Goal: Task Accomplishment & Management: Complete application form

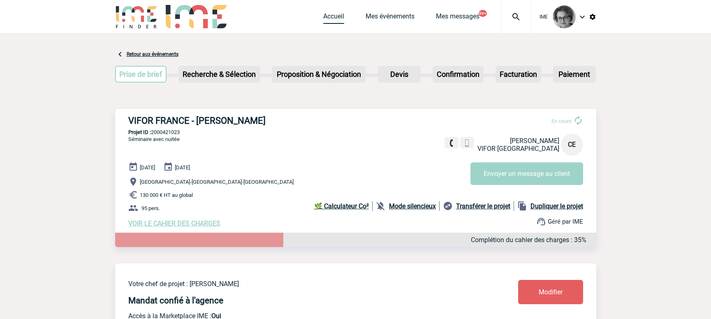
click at [331, 13] on link "Accueil" at bounding box center [333, 18] width 21 height 12
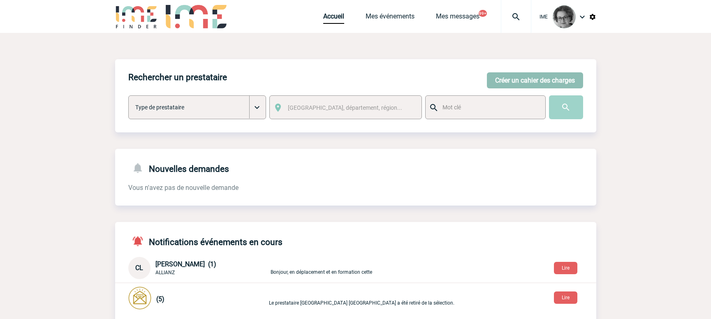
click at [503, 81] on button "Créer un cahier des charges" at bounding box center [535, 80] width 96 height 16
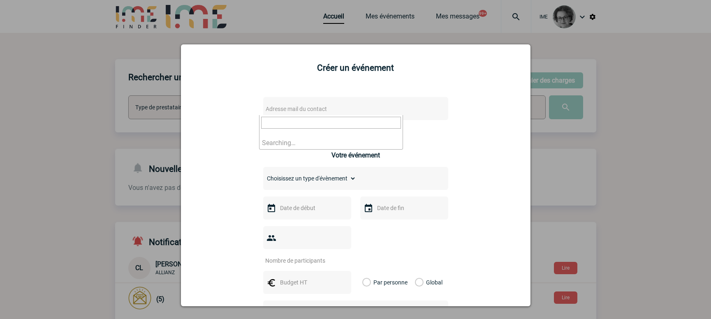
click at [359, 111] on span "Adresse mail du contact" at bounding box center [334, 109] width 144 height 12
drag, startPoint x: 288, startPoint y: 122, endPoint x: 192, endPoint y: 120, distance: 95.9
click at [192, 120] on body "IME Accueil Mes événements" at bounding box center [355, 268] width 711 height 536
click at [386, 125] on input "[PERSON_NAME][EMAIL_ADDRESS][DOMAIN_NAME]>" at bounding box center [331, 123] width 140 height 12
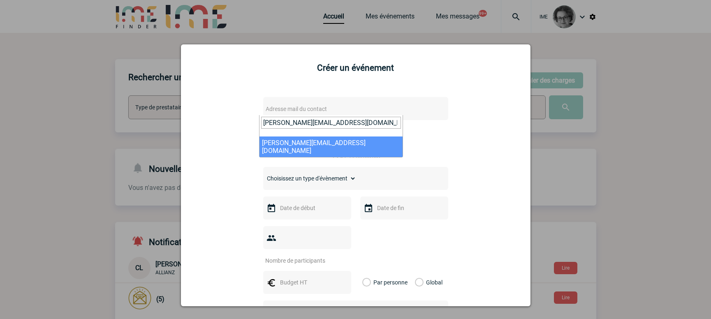
type input "[PERSON_NAME][EMAIL_ADDRESS][DOMAIN_NAME]"
select select "133030"
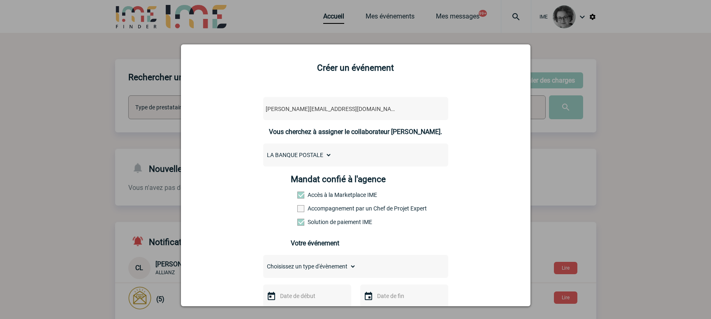
click at [334, 210] on label "Accompagnement par un Chef de Projet Expert" at bounding box center [315, 208] width 36 height 7
click at [0, 0] on input "Accompagnement par un Chef de Projet Expert" at bounding box center [0, 0] width 0 height 0
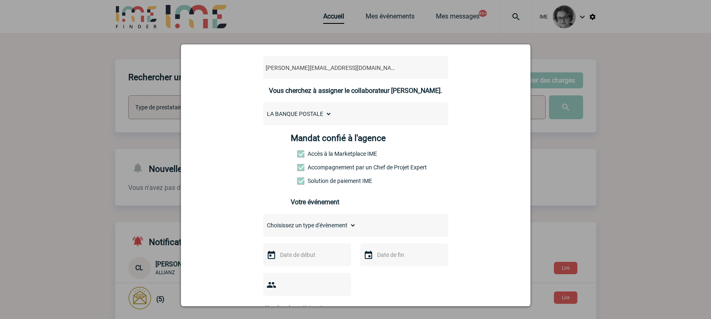
click at [334, 230] on select "Choisissez un type d'évènement Séminaire avec nuitée Séminaire sans nuitée Repa…" at bounding box center [309, 226] width 93 height 12
select select "4"
click at [263, 222] on select "Choisissez un type d'évènement Séminaire avec nuitée Séminaire sans nuitée Repa…" at bounding box center [309, 226] width 93 height 12
click at [322, 260] on input "text" at bounding box center [306, 255] width 57 height 11
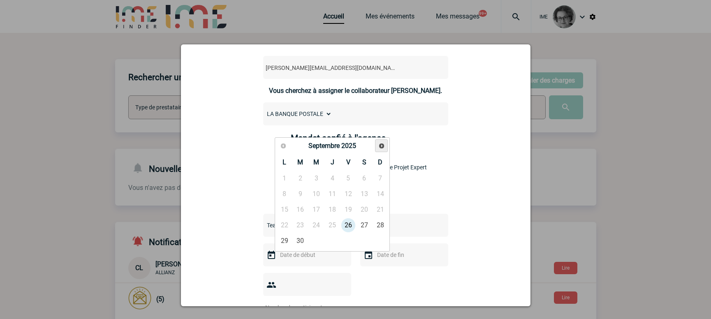
click at [379, 145] on span "Suivant" at bounding box center [382, 146] width 7 height 7
click at [379, 146] on span "Suivant" at bounding box center [382, 146] width 7 height 7
click at [301, 179] on link "2" at bounding box center [300, 178] width 15 height 15
type input "[DATE]"
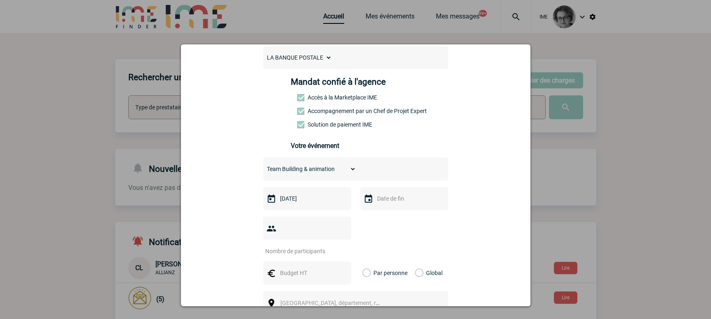
scroll to position [165, 0]
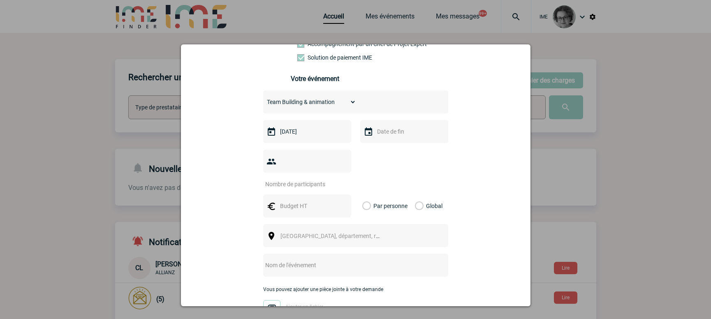
click at [297, 179] on input "number" at bounding box center [301, 184] width 77 height 11
type input "60"
click at [295, 201] on input "text" at bounding box center [306, 206] width 57 height 11
type input "3000"
click at [416, 195] on label "Global" at bounding box center [417, 206] width 5 height 23
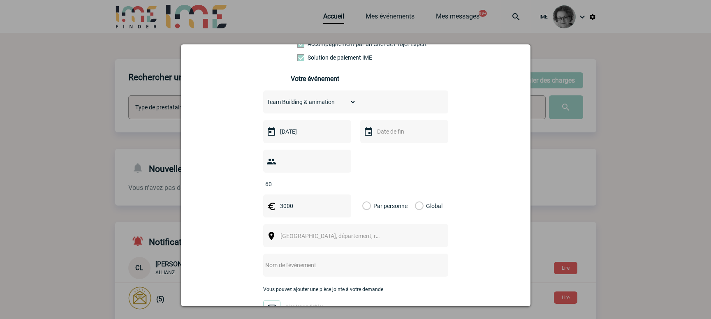
click at [0, 0] on input "Global" at bounding box center [0, 0] width 0 height 0
click at [376, 230] on span "[GEOGRAPHIC_DATA], département, région..." at bounding box center [333, 236] width 113 height 12
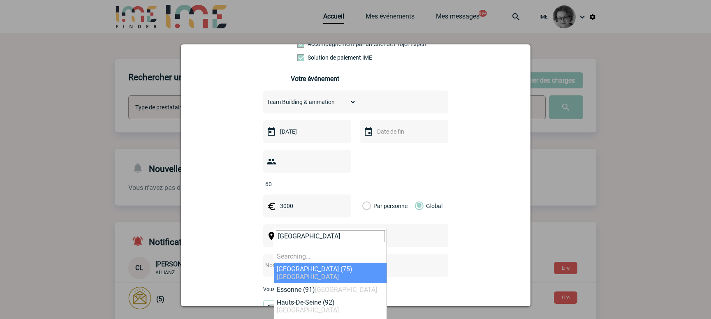
type input "[GEOGRAPHIC_DATA]"
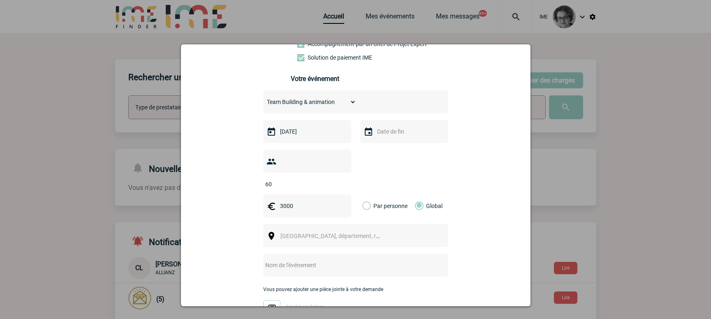
click at [423, 256] on div at bounding box center [355, 265] width 185 height 23
click at [407, 260] on input "text" at bounding box center [344, 265] width 163 height 11
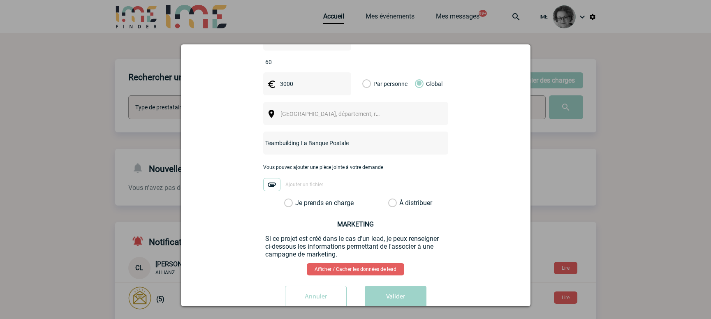
scroll to position [288, 0]
type input "Teambuilding La Banque Postale"
click at [298, 198] on label "Je prends en charge" at bounding box center [291, 202] width 14 height 8
click at [0, 0] on input "Je prends en charge" at bounding box center [0, 0] width 0 height 0
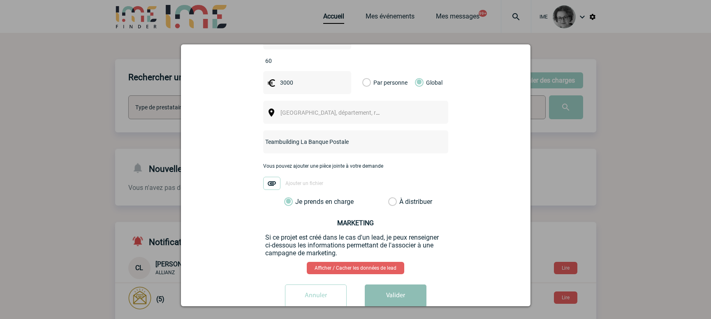
click at [385, 286] on button "Valider" at bounding box center [396, 296] width 62 height 23
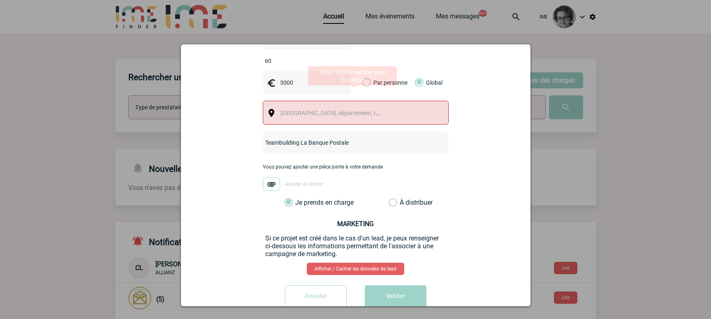
click at [314, 107] on span "[GEOGRAPHIC_DATA], département, région..." at bounding box center [333, 113] width 113 height 12
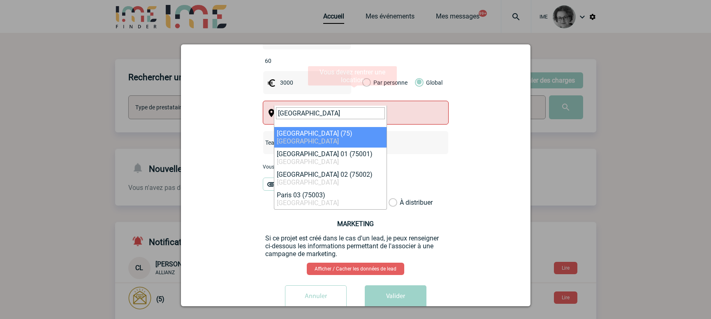
type input "[GEOGRAPHIC_DATA]"
drag, startPoint x: 293, startPoint y: 130, endPoint x: 296, endPoint y: 135, distance: 5.0
select select "3"
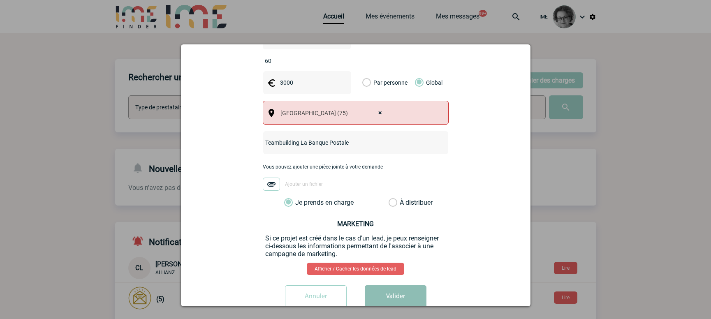
click at [389, 286] on button "Valider" at bounding box center [396, 297] width 62 height 23
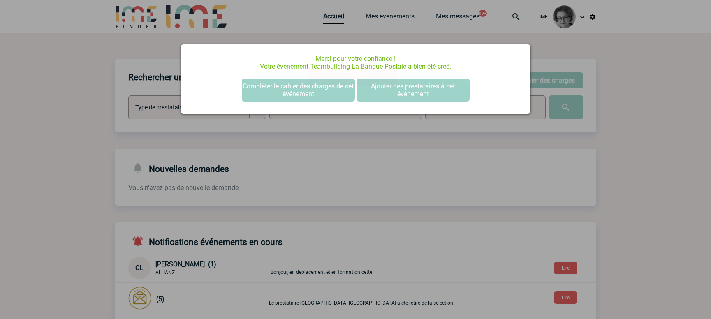
scroll to position [0, 0]
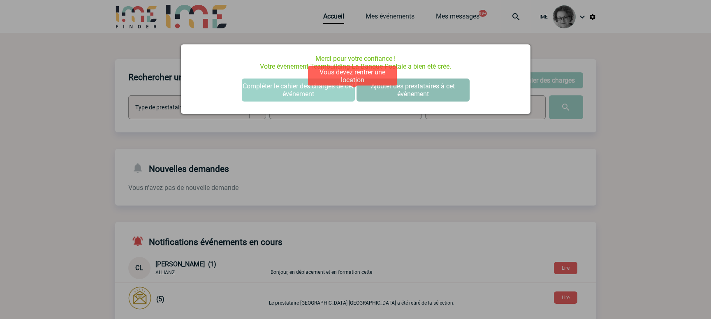
click at [430, 88] on button "Ajouter des prestataires à cet évènement" at bounding box center [413, 90] width 113 height 23
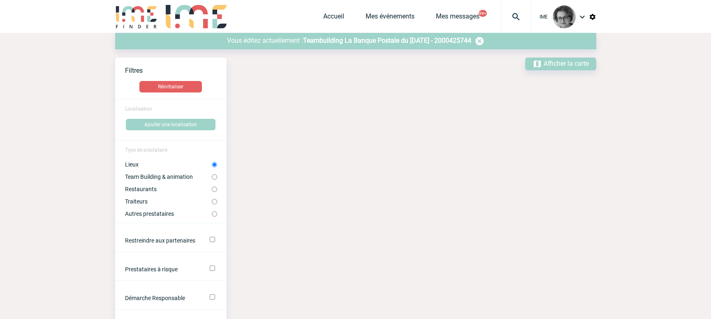
click at [354, 36] on div "Vous éditez actuellement : Teambuilding La Banque Postale du 02 Décembre 2025 -…" at bounding box center [355, 41] width 481 height 16
click at [351, 42] on span "Teambuilding La Banque Postale du 02 Décembre 2025 - 2000425744" at bounding box center [387, 41] width 168 height 8
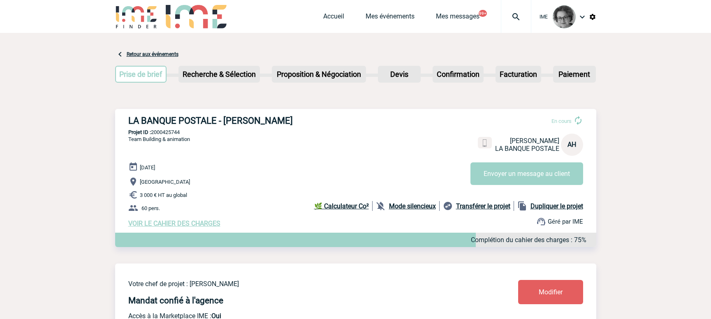
drag, startPoint x: 128, startPoint y: 121, endPoint x: 303, endPoint y: 123, distance: 174.5
click at [303, 123] on h3 "LA BANQUE POSTALE - [PERSON_NAME]" at bounding box center [251, 121] width 247 height 10
copy h3 "LA BANQUE POSTALE - [PERSON_NAME]"
click at [262, 234] on div "LA BANQUE POSTALE - [PERSON_NAME] En cours Portable : [PHONE_NUMBER] [PERSON_NA…" at bounding box center [355, 171] width 481 height 125
drag, startPoint x: 183, startPoint y: 132, endPoint x: 152, endPoint y: 134, distance: 30.5
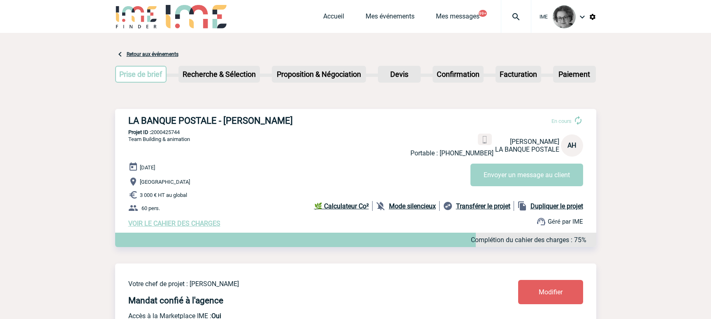
click at [152, 134] on p "Projet ID : 2000425744" at bounding box center [355, 132] width 481 height 6
copy p "2000425744"
